Goal: Task Accomplishment & Management: Manage account settings

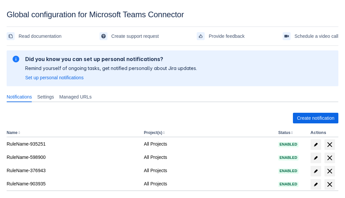
click at [315, 118] on span "Create notification" at bounding box center [315, 118] width 37 height 11
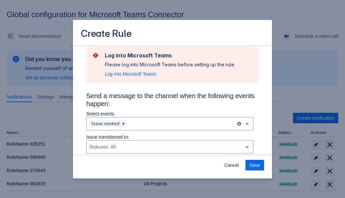
type input "RuleName-278974New Rule (5)"
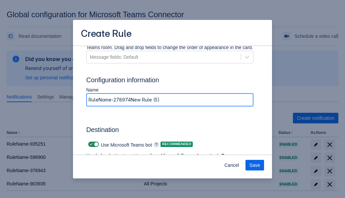
click at [123, 170] on span "Authenticate in Microsoft Teams" at bounding box center [123, 175] width 66 height 11
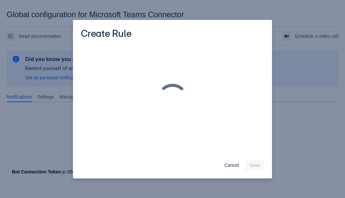
scroll to position [0, 0]
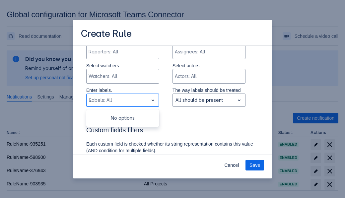
type input "278974_label"
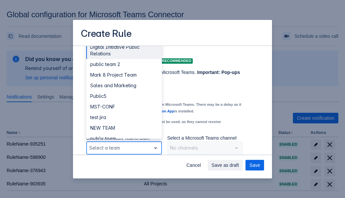
click at [124, 165] on div "Public4" at bounding box center [124, 170] width 76 height 11
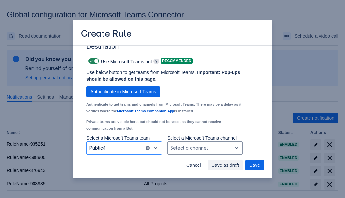
click at [205, 148] on div "Scrollable content" at bounding box center [199, 148] width 59 height 8
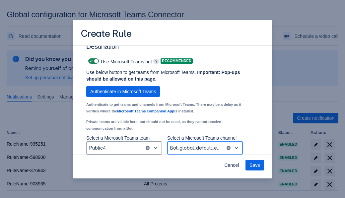
click at [255, 165] on span "Save" at bounding box center [254, 165] width 11 height 11
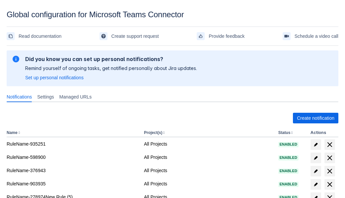
click at [329, 194] on span "delete" at bounding box center [330, 198] width 8 height 8
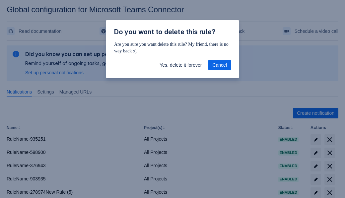
click at [180, 65] on span "Yes, delete it forever" at bounding box center [181, 65] width 42 height 11
